Goal: Find specific page/section: Find specific page/section

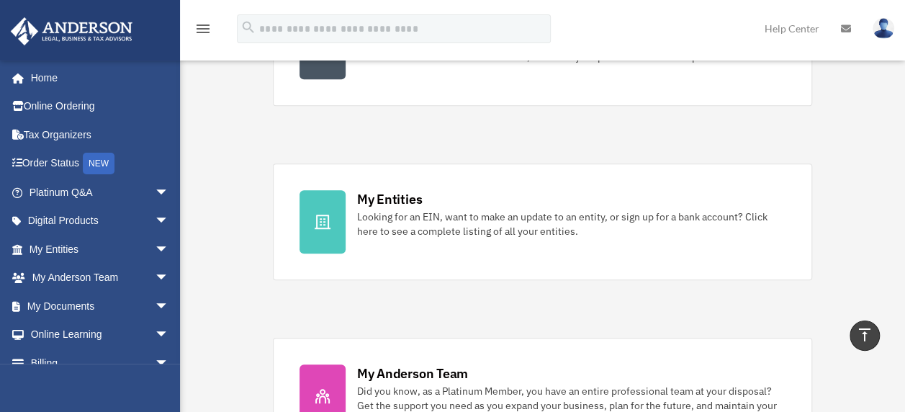
scroll to position [360, 0]
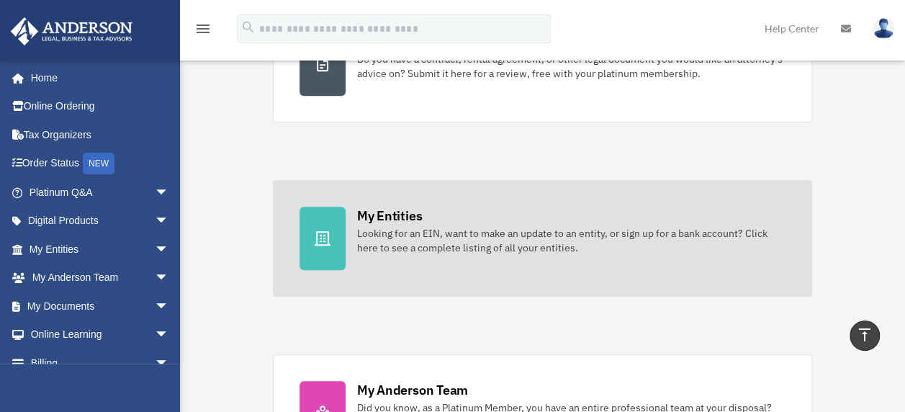
click at [400, 231] on div "Looking for an EIN, want to make an update to an entity, or sign up for a bank …" at bounding box center [571, 240] width 429 height 29
